Goal: Task Accomplishment & Management: Manage account settings

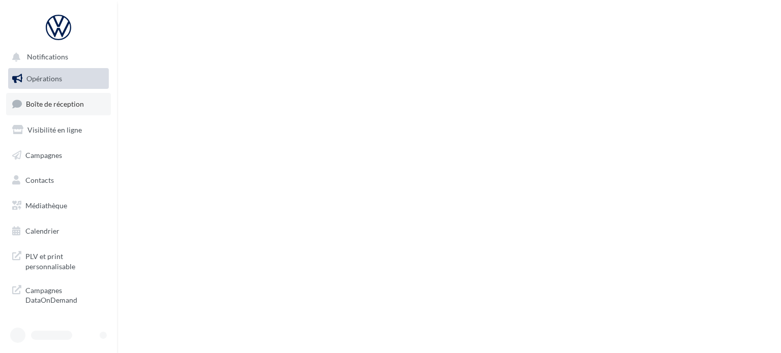
click at [68, 102] on span "Boîte de réception" at bounding box center [55, 104] width 58 height 9
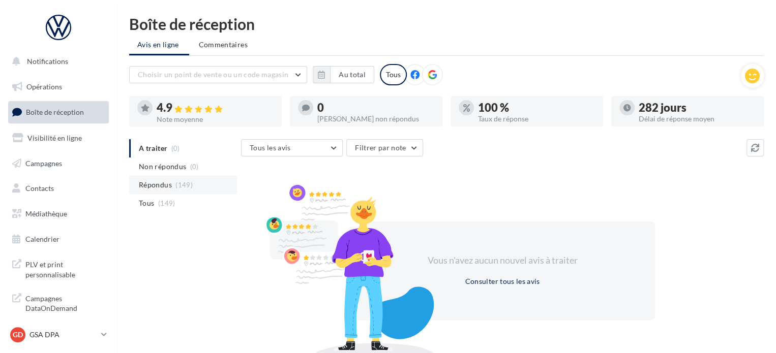
click at [156, 187] on span "Répondus" at bounding box center [155, 185] width 33 height 10
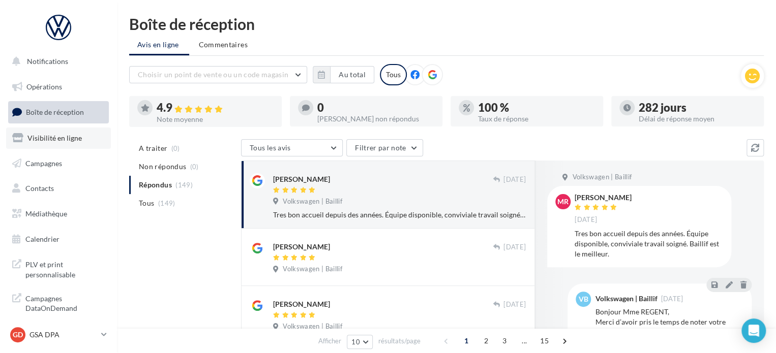
click at [59, 142] on link "Visibilité en ligne" at bounding box center [58, 138] width 105 height 21
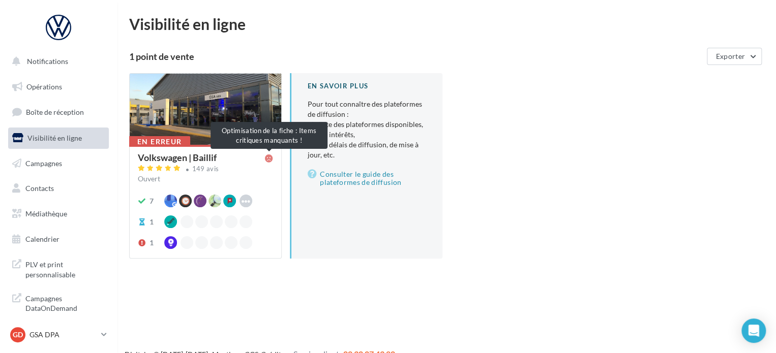
click at [268, 159] on icon at bounding box center [269, 159] width 8 height 8
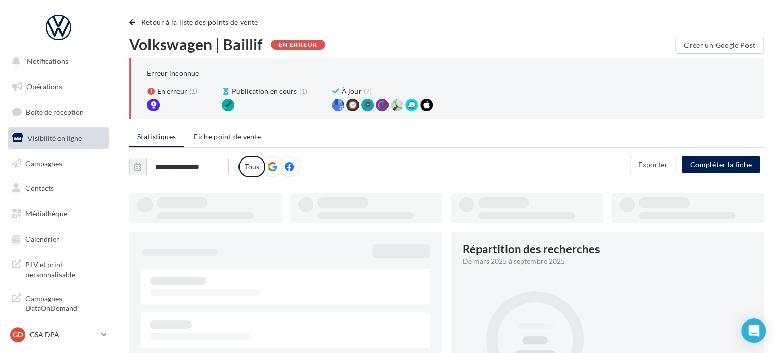
type input "**********"
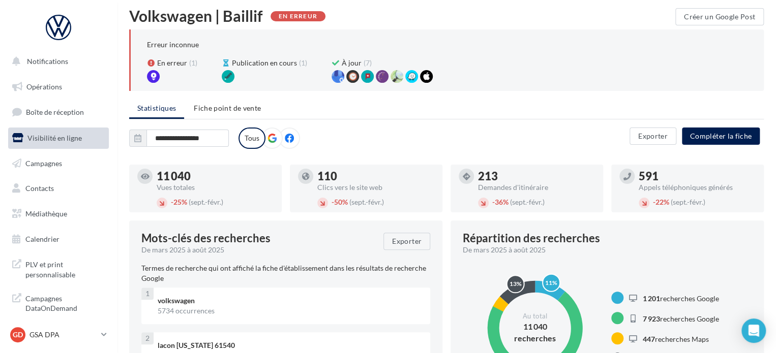
scroll to position [14, 0]
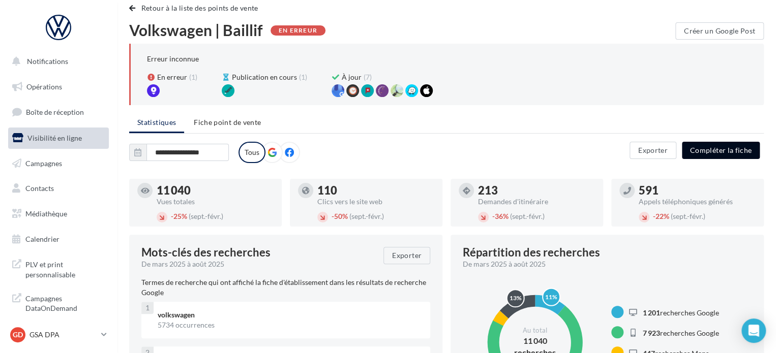
click at [713, 154] on button "Compléter la fiche" at bounding box center [721, 150] width 78 height 17
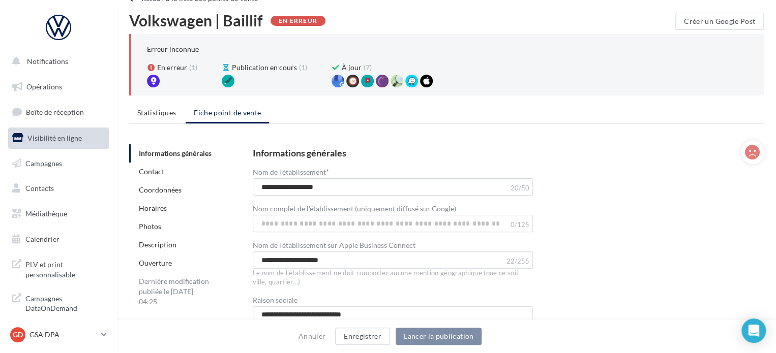
scroll to position [24, 0]
click at [351, 226] on input "Nom complet de l'établissement (uniquement diffusé sur Google)" at bounding box center [393, 223] width 281 height 17
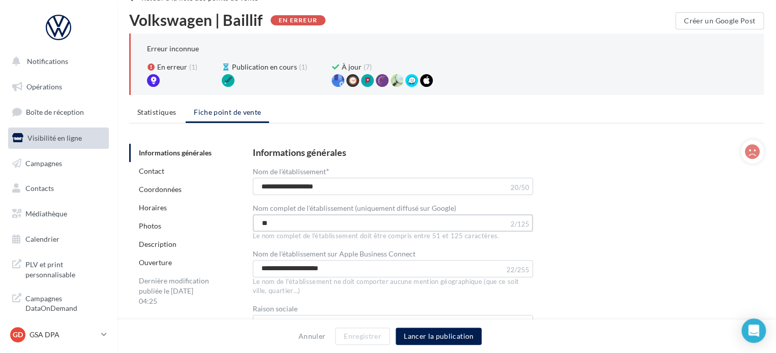
type input "*"
click at [269, 221] on input "**********" at bounding box center [393, 223] width 281 height 17
click at [588, 249] on div "**********" at bounding box center [500, 313] width 495 height 331
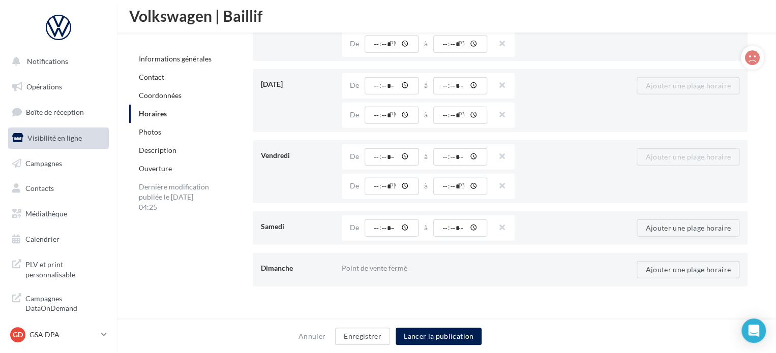
scroll to position [1379, 0]
click at [357, 337] on button "Enregistrer" at bounding box center [362, 336] width 55 height 17
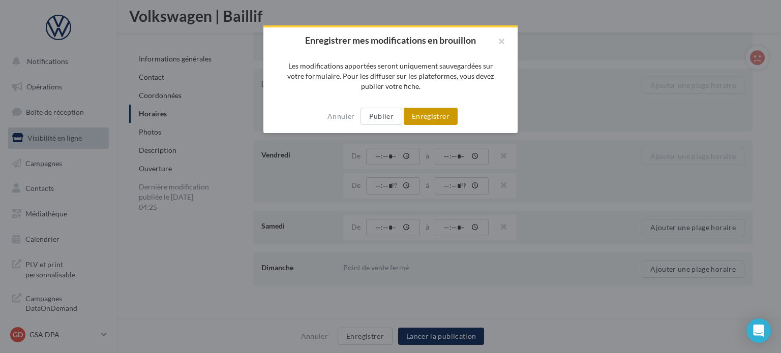
click at [419, 117] on button "Enregistrer" at bounding box center [431, 116] width 54 height 17
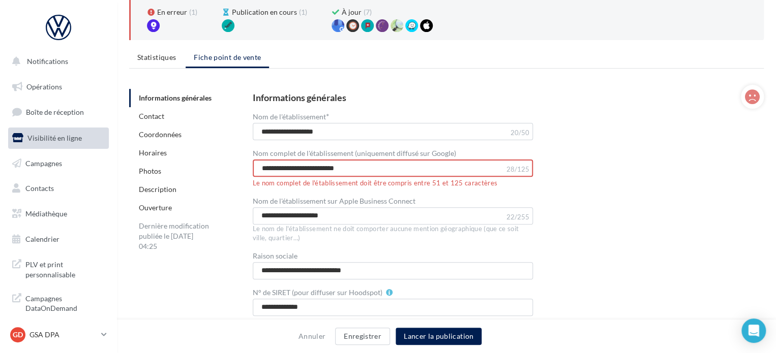
scroll to position [79, 0]
click at [384, 164] on input "**********" at bounding box center [393, 168] width 281 height 17
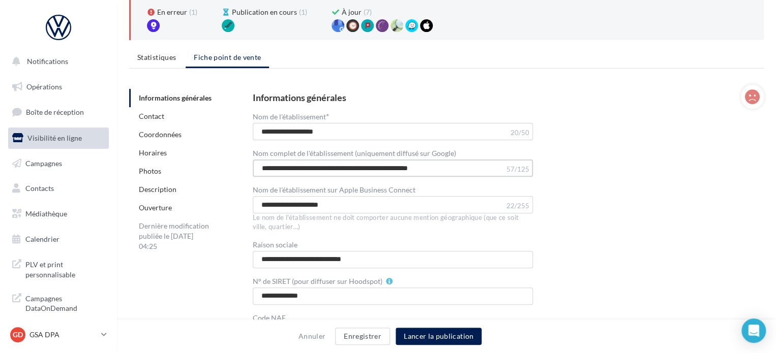
click at [393, 168] on input "**********" at bounding box center [393, 168] width 281 height 17
type input "**********"
click at [574, 226] on div "**********" at bounding box center [500, 254] width 495 height 322
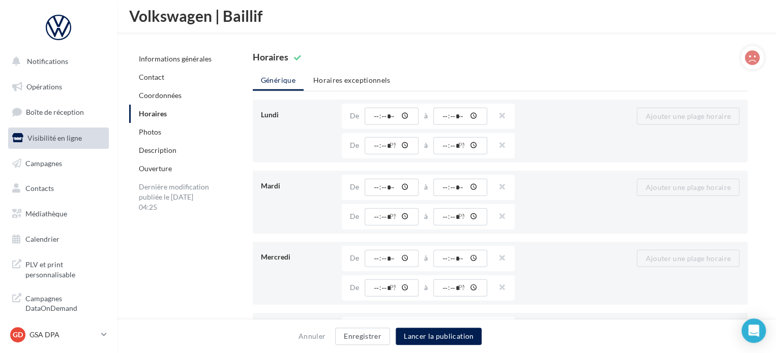
scroll to position [1134, 0]
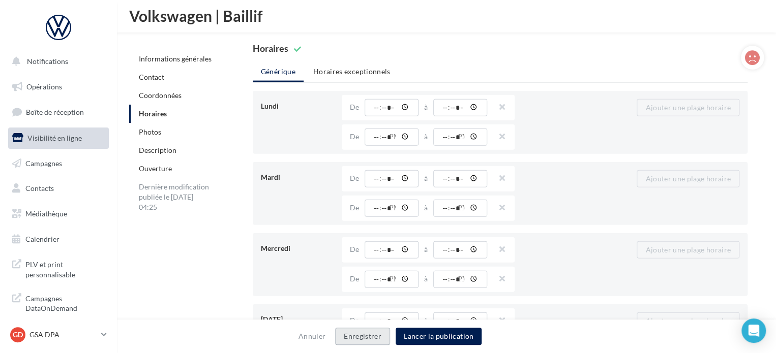
click at [354, 338] on button "Enregistrer" at bounding box center [362, 336] width 55 height 17
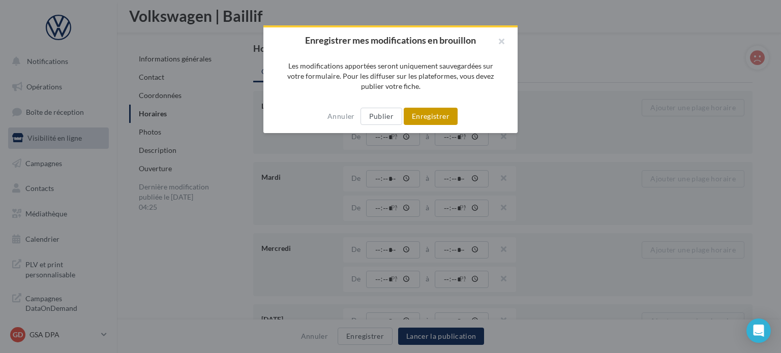
click at [425, 124] on button "Enregistrer" at bounding box center [431, 116] width 54 height 17
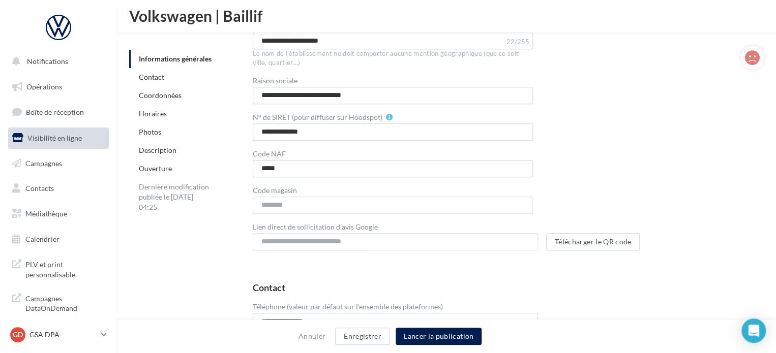
scroll to position [251, 0]
click at [425, 335] on button "Lancer la publication" at bounding box center [439, 336] width 86 height 17
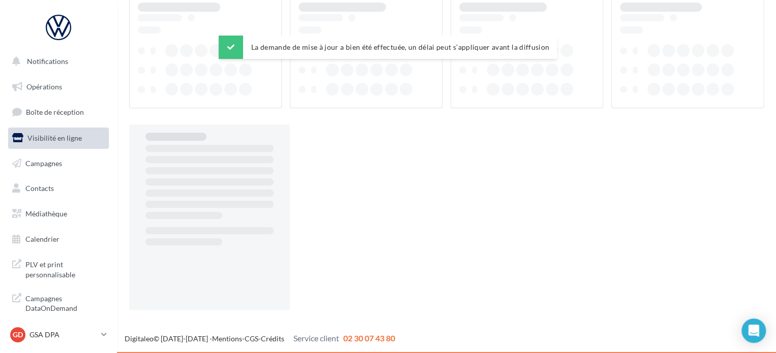
scroll to position [16, 0]
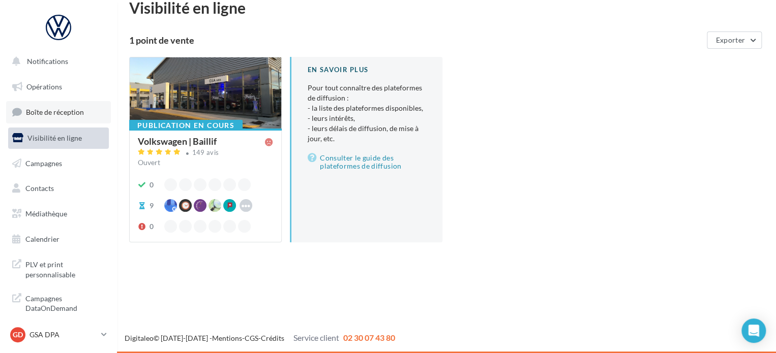
click at [64, 110] on span "Boîte de réception" at bounding box center [55, 112] width 58 height 9
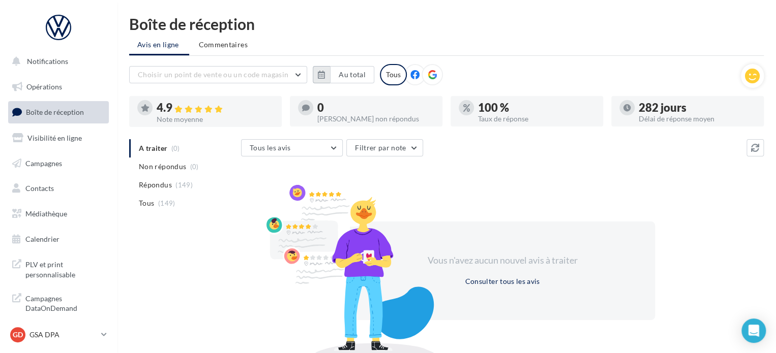
click at [321, 73] on icon "button" at bounding box center [321, 75] width 7 height 8
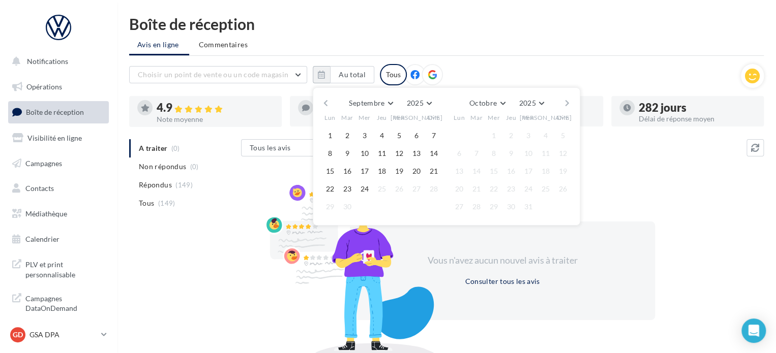
click at [325, 98] on button "button" at bounding box center [325, 103] width 9 height 14
click at [346, 131] on button "1" at bounding box center [347, 135] width 15 height 15
click at [568, 103] on button "button" at bounding box center [567, 103] width 9 height 14
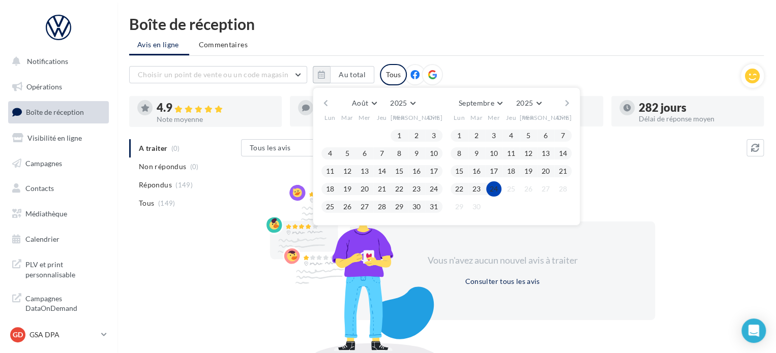
click at [494, 187] on button "24" at bounding box center [493, 189] width 15 height 15
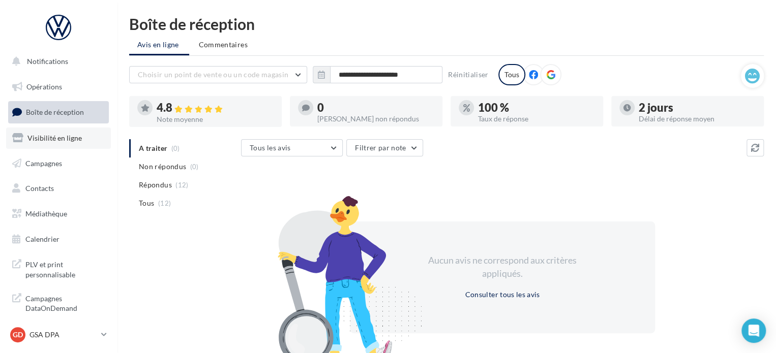
click at [68, 138] on span "Visibilité en ligne" at bounding box center [54, 138] width 54 height 9
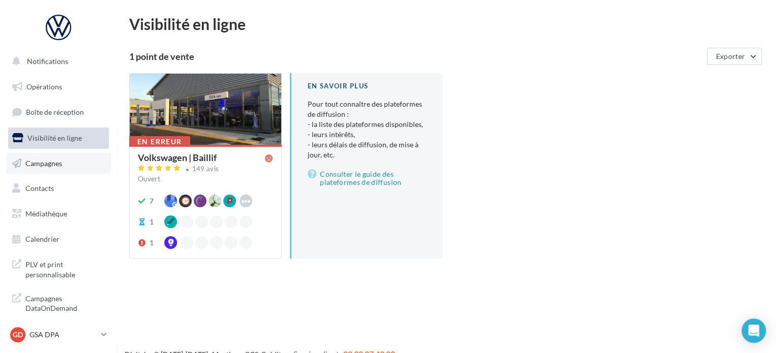
click at [42, 164] on span "Campagnes" at bounding box center [43, 163] width 37 height 9
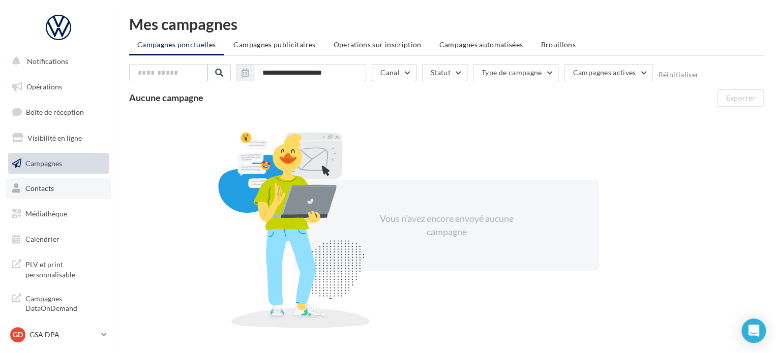
click at [41, 189] on span "Contacts" at bounding box center [39, 188] width 28 height 9
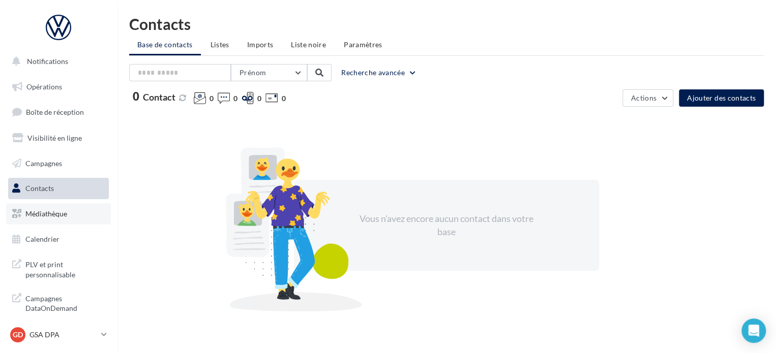
click at [64, 217] on span "Médiathèque" at bounding box center [46, 214] width 42 height 9
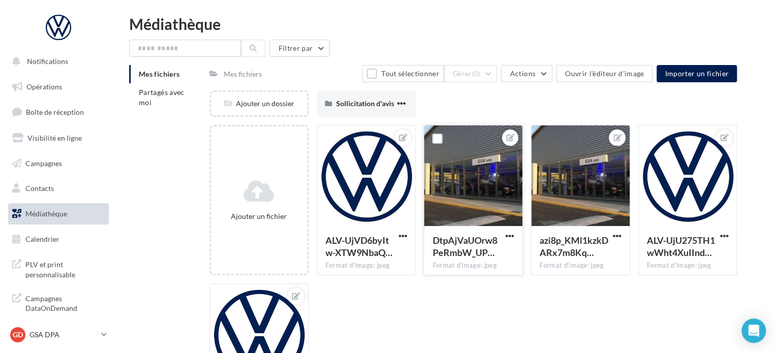
click at [474, 212] on div at bounding box center [473, 177] width 98 height 102
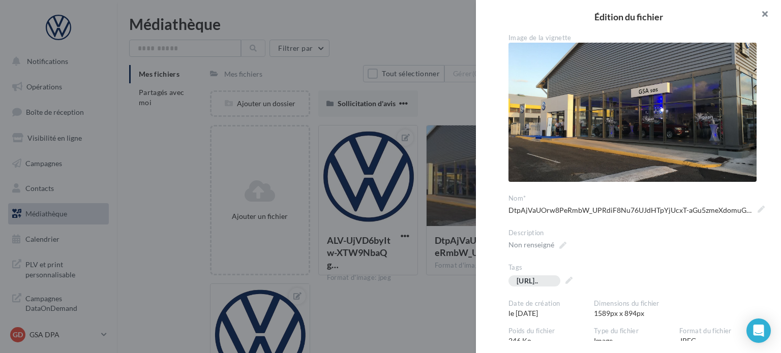
click at [765, 9] on button "button" at bounding box center [760, 15] width 41 height 31
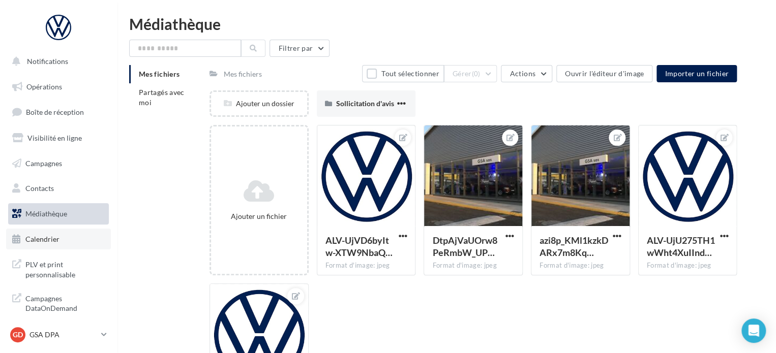
click at [57, 243] on span "Calendrier" at bounding box center [42, 239] width 34 height 9
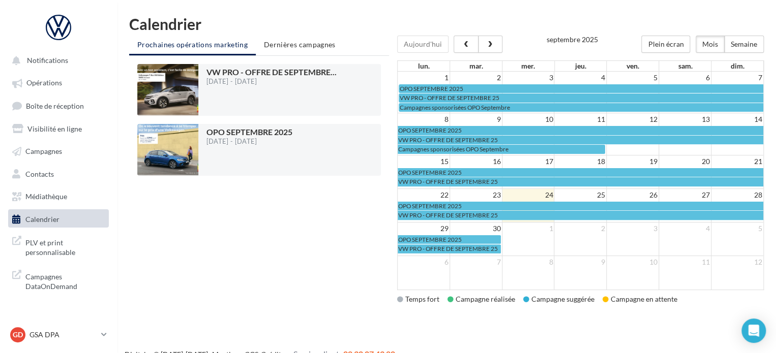
click at [59, 245] on span "PLV et print personnalisable" at bounding box center [64, 247] width 79 height 22
